Goal: Task Accomplishment & Management: Use online tool/utility

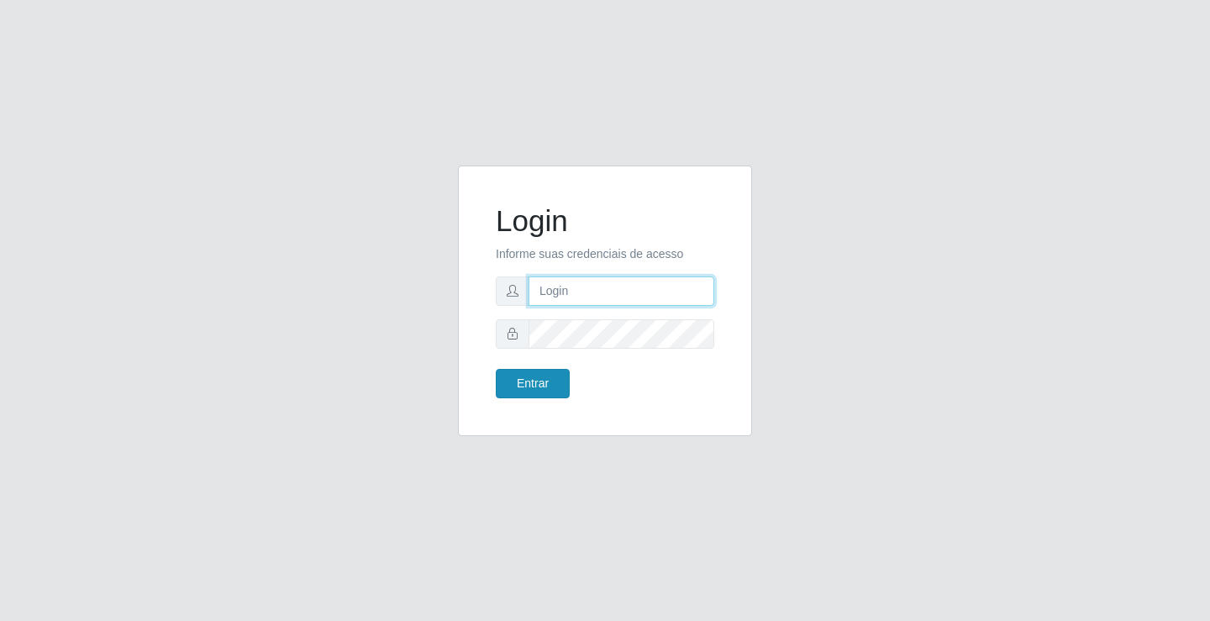
type input "[EMAIL_ADDRESS][DOMAIN_NAME]"
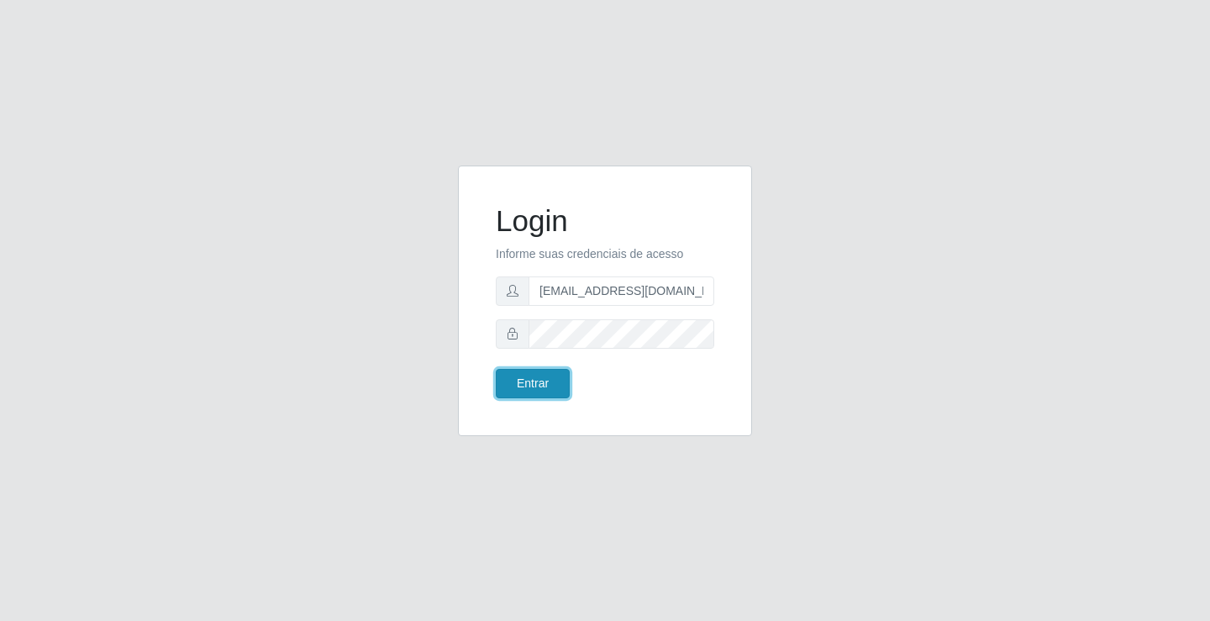
click at [543, 382] on button "Entrar" at bounding box center [533, 383] width 74 height 29
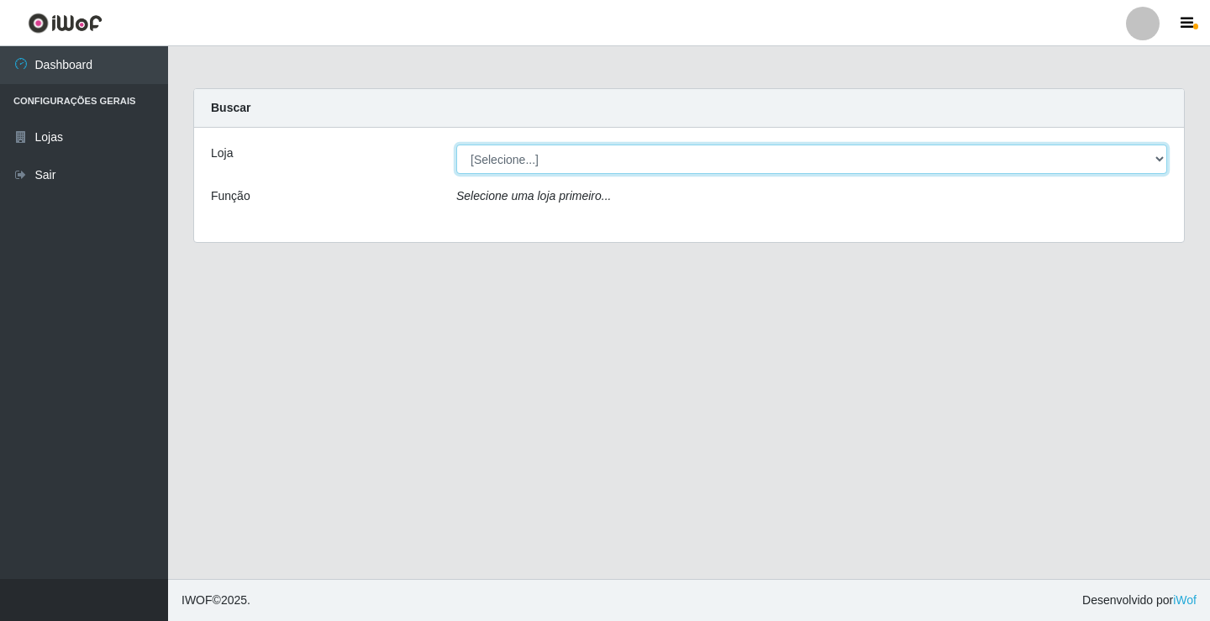
drag, startPoint x: 658, startPoint y: 155, endPoint x: 658, endPoint y: 173, distance: 17.6
click at [658, 155] on select "[Selecione...] Rede Potiguar 4 - Extremoz" at bounding box center [811, 159] width 711 height 29
select select "78"
click at [456, 145] on select "[Selecione...] Rede Potiguar 4 - Extremoz" at bounding box center [811, 159] width 711 height 29
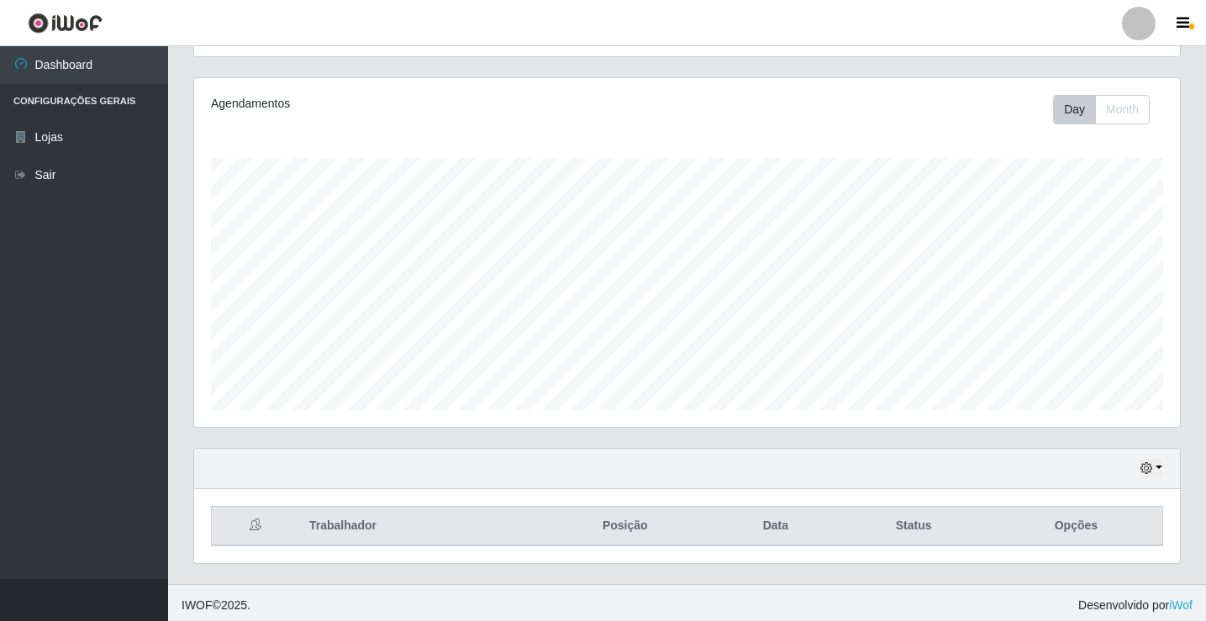
scroll to position [196, 0]
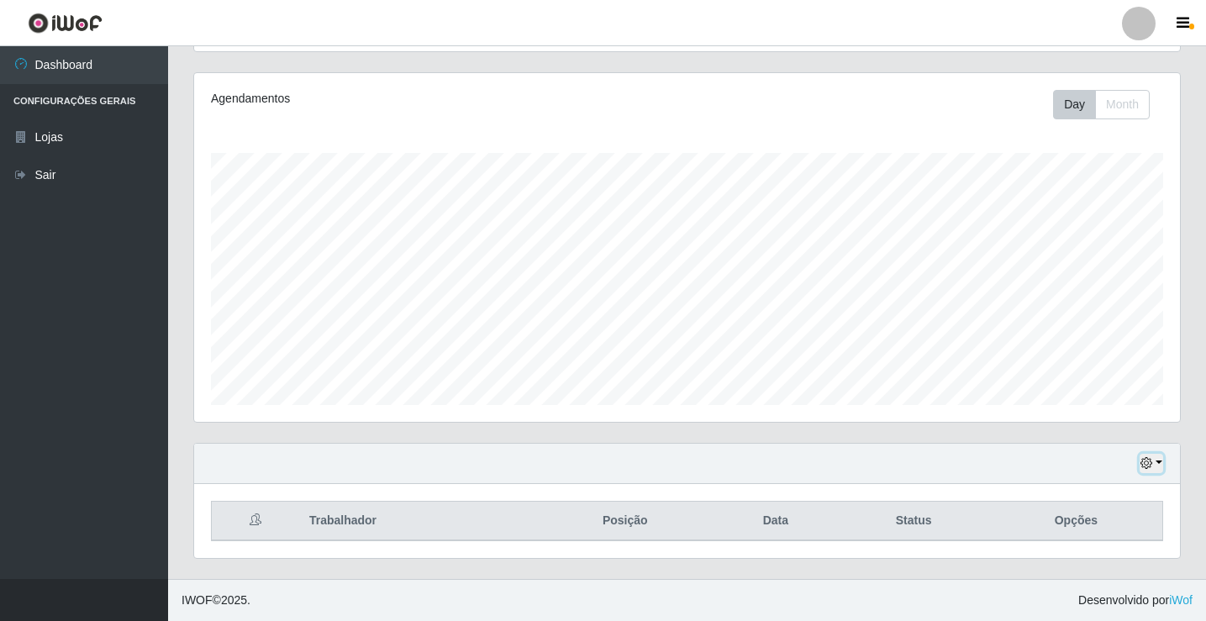
click at [1158, 465] on button "button" at bounding box center [1151, 463] width 24 height 19
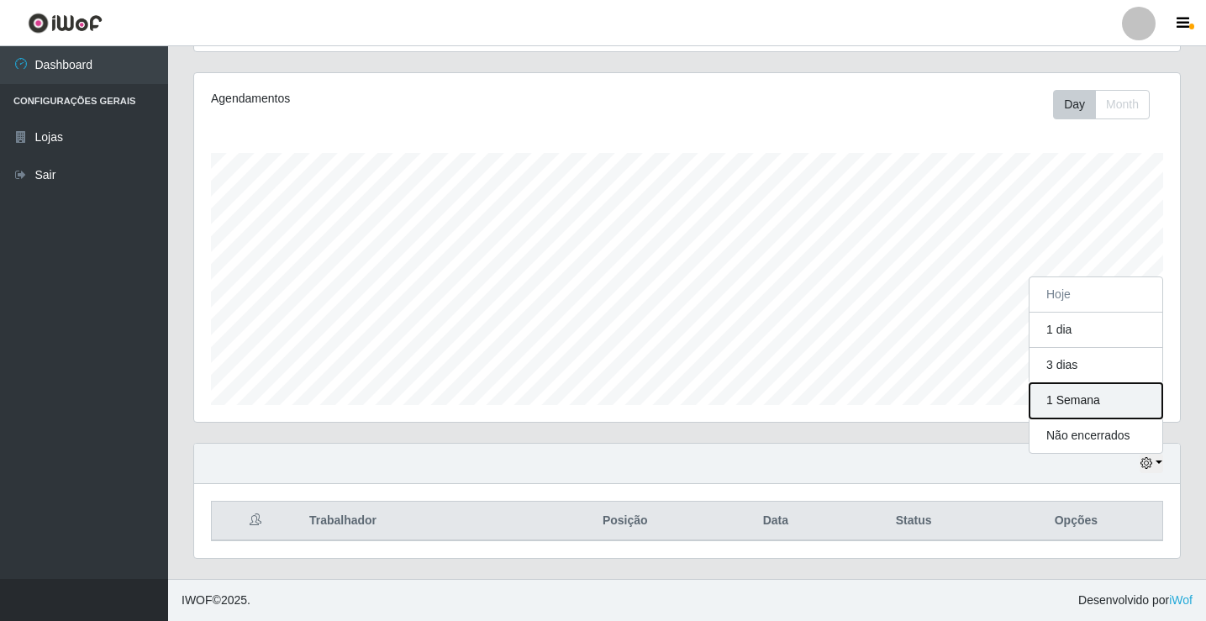
click at [1106, 398] on button "1 Semana" at bounding box center [1095, 400] width 133 height 35
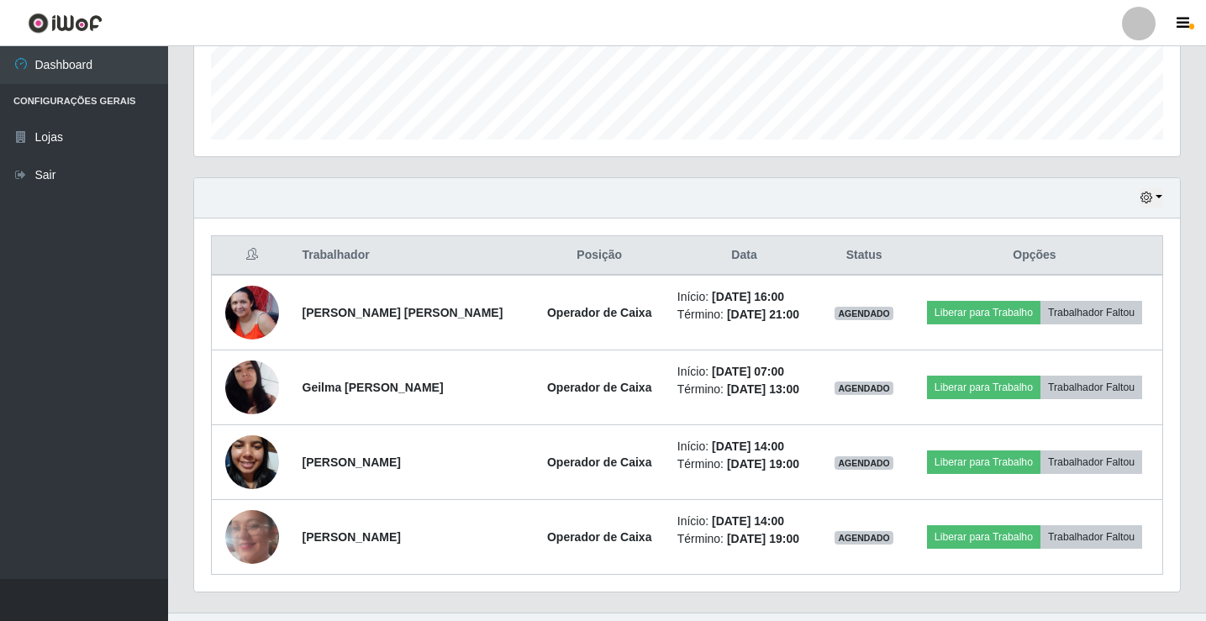
scroll to position [495, 0]
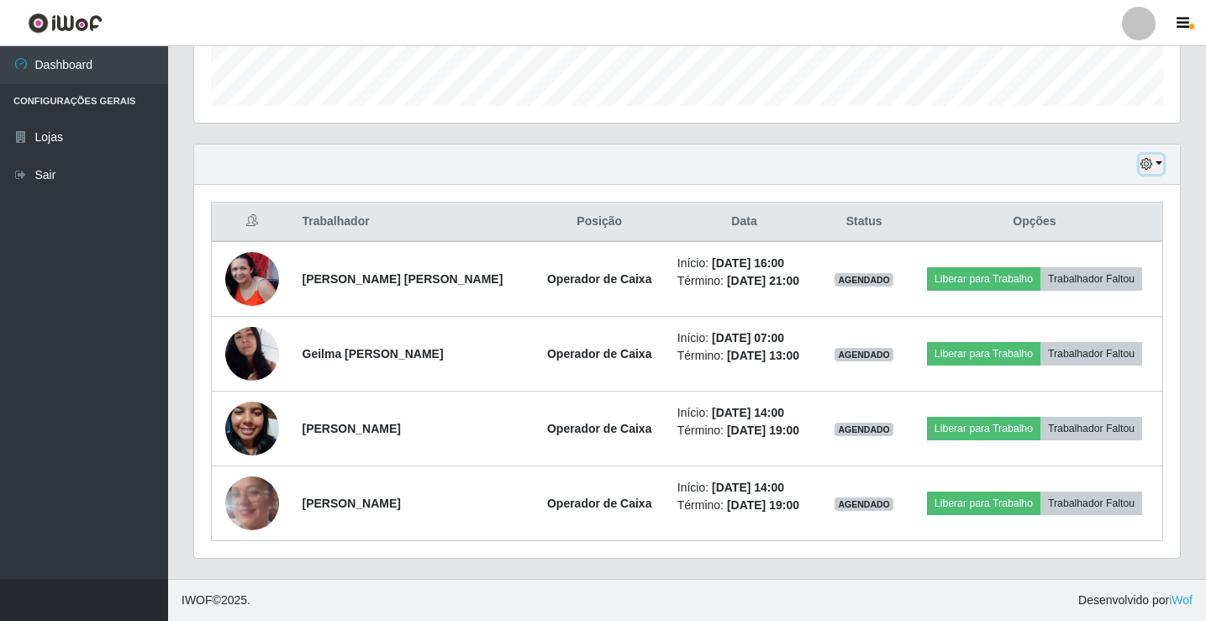
click at [1146, 166] on icon "button" at bounding box center [1146, 164] width 12 height 12
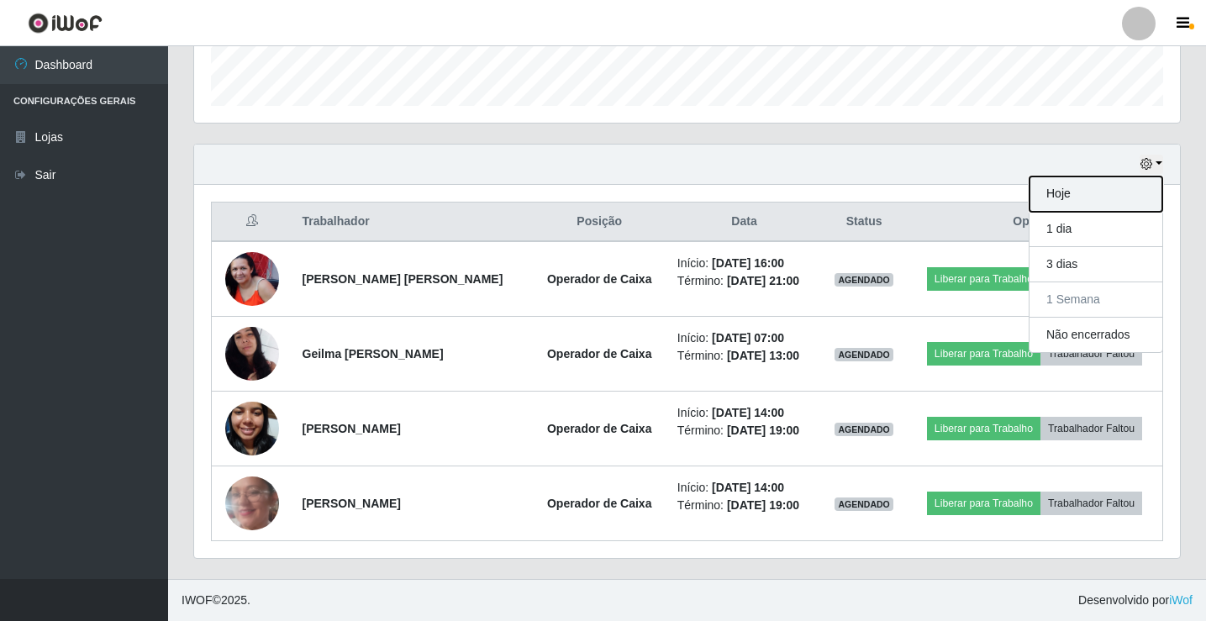
click at [1116, 190] on button "Hoje" at bounding box center [1095, 193] width 133 height 35
